Goal: Answer question/provide support: Answer question/provide support

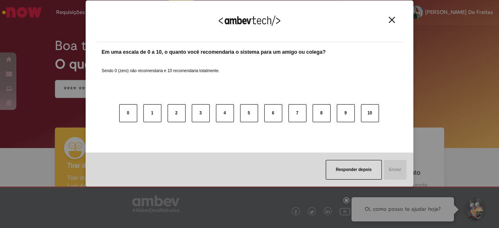
click at [386, 21] on button "Close" at bounding box center [391, 19] width 11 height 7
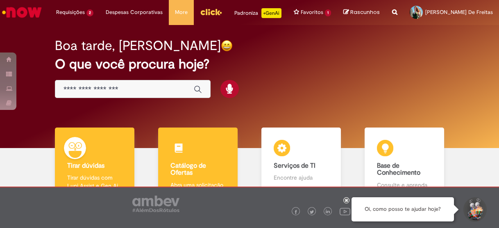
scroll to position [54, 0]
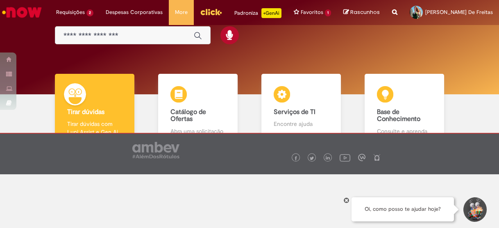
click at [257, 50] on div "Boa tarde, [PERSON_NAME] O que você procura hoje?" at bounding box center [249, 32] width 486 height 123
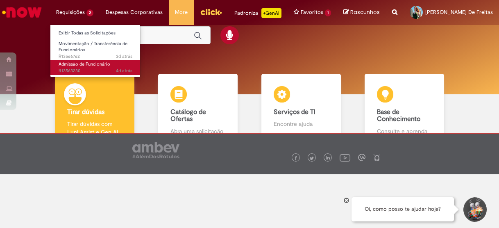
click at [79, 68] on span "4d atrás 4 dias atrás R13563230" at bounding box center [96, 71] width 74 height 7
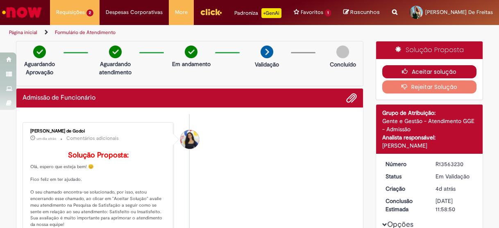
click at [413, 72] on button "Aceitar solução" at bounding box center [429, 71] width 95 height 13
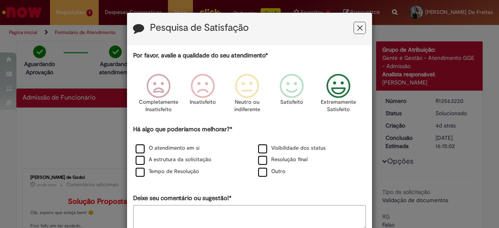
click at [337, 92] on icon "Feedback" at bounding box center [338, 86] width 31 height 25
click at [169, 151] on label "O atendimento em si" at bounding box center [167, 148] width 64 height 8
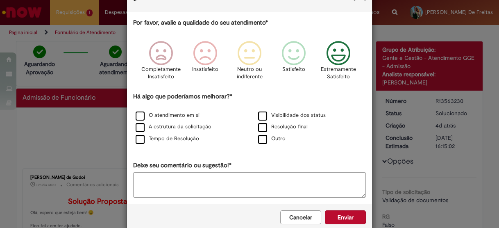
scroll to position [46, 0]
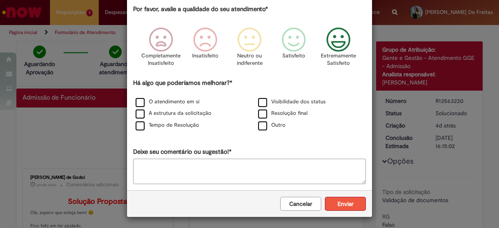
click at [342, 208] on button "Enviar" at bounding box center [345, 203] width 41 height 14
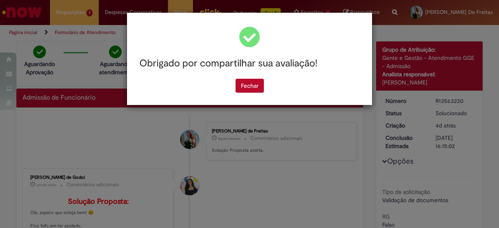
scroll to position [0, 0]
click at [249, 86] on button "Fechar" at bounding box center [249, 86] width 28 height 14
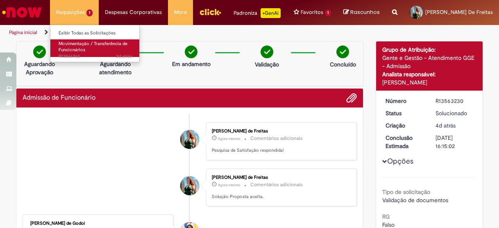
click at [66, 54] on span "3d atrás 3 dias atrás R13566762" at bounding box center [96, 56] width 74 height 7
